Goal: Information Seeking & Learning: Learn about a topic

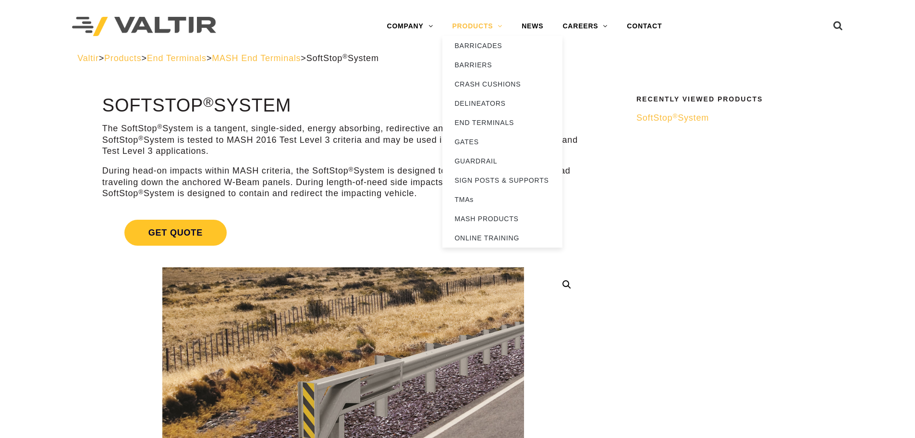
click at [498, 26] on link "PRODUCTS" at bounding box center [478, 26] width 70 height 19
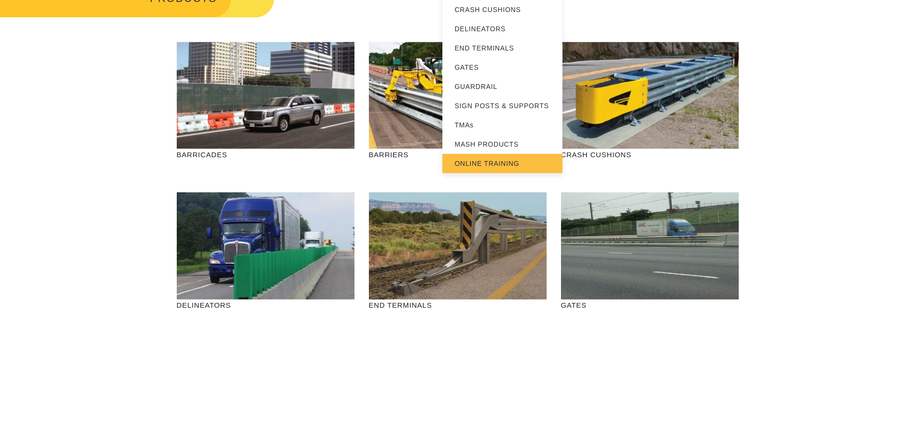
scroll to position [96, 0]
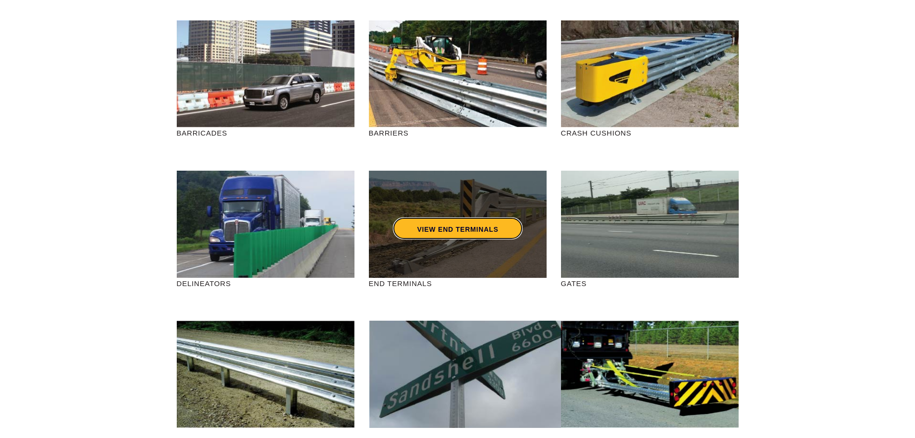
click at [500, 230] on link "VIEW END TERMINALS" at bounding box center [457, 228] width 129 height 22
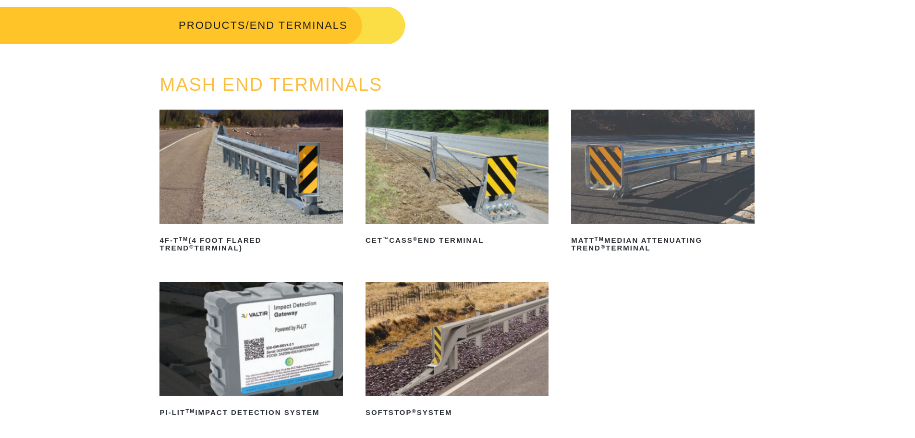
scroll to position [96, 0]
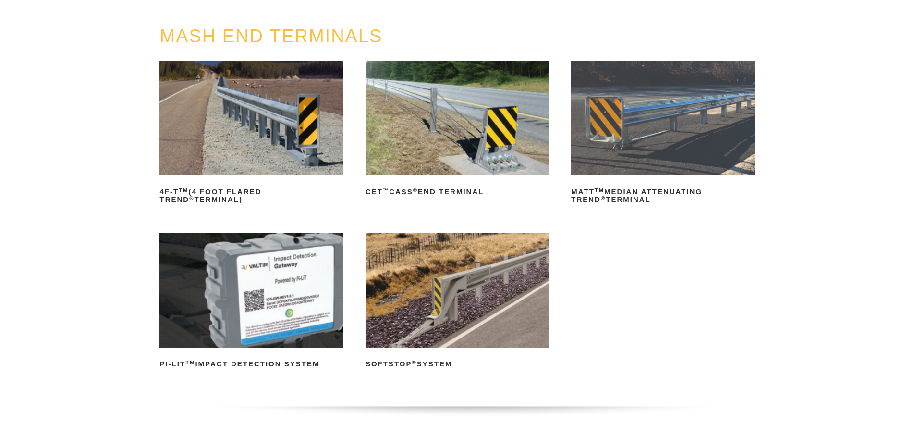
click at [439, 292] on img at bounding box center [457, 290] width 183 height 114
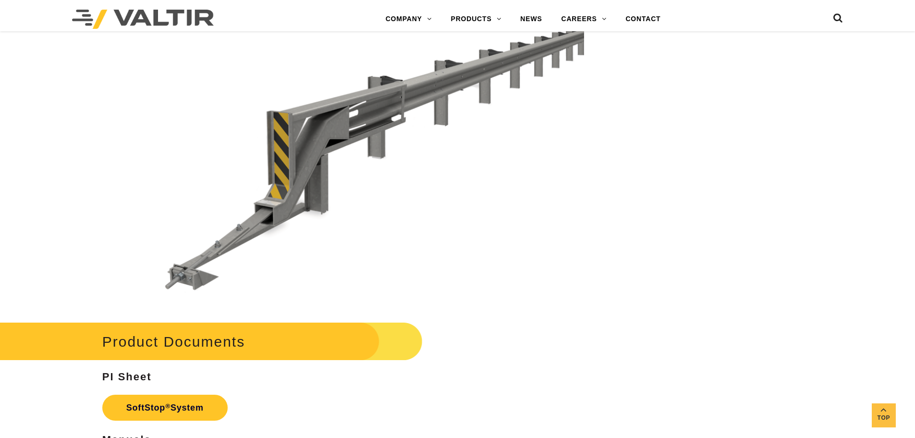
scroll to position [3314, 0]
